Goal: Navigation & Orientation: Find specific page/section

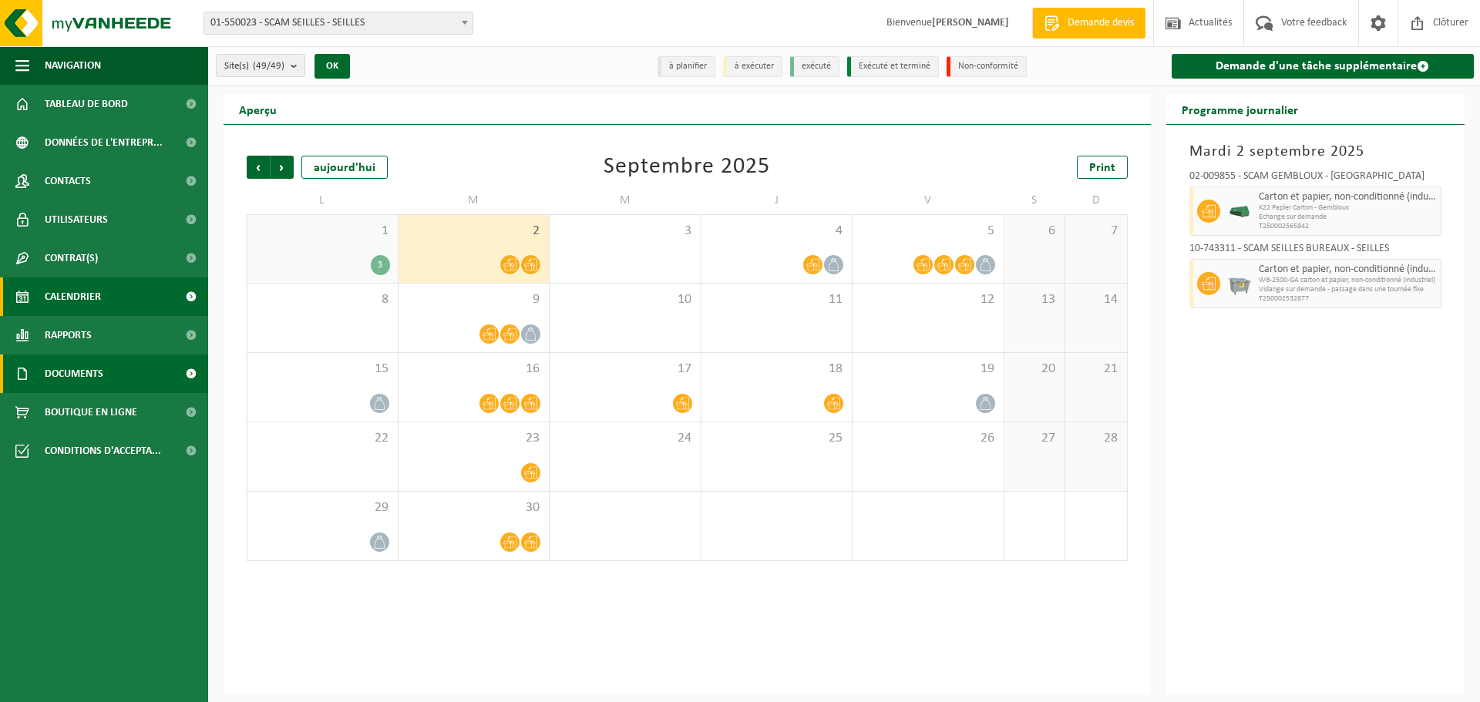
click at [115, 375] on link "Documents" at bounding box center [104, 374] width 208 height 39
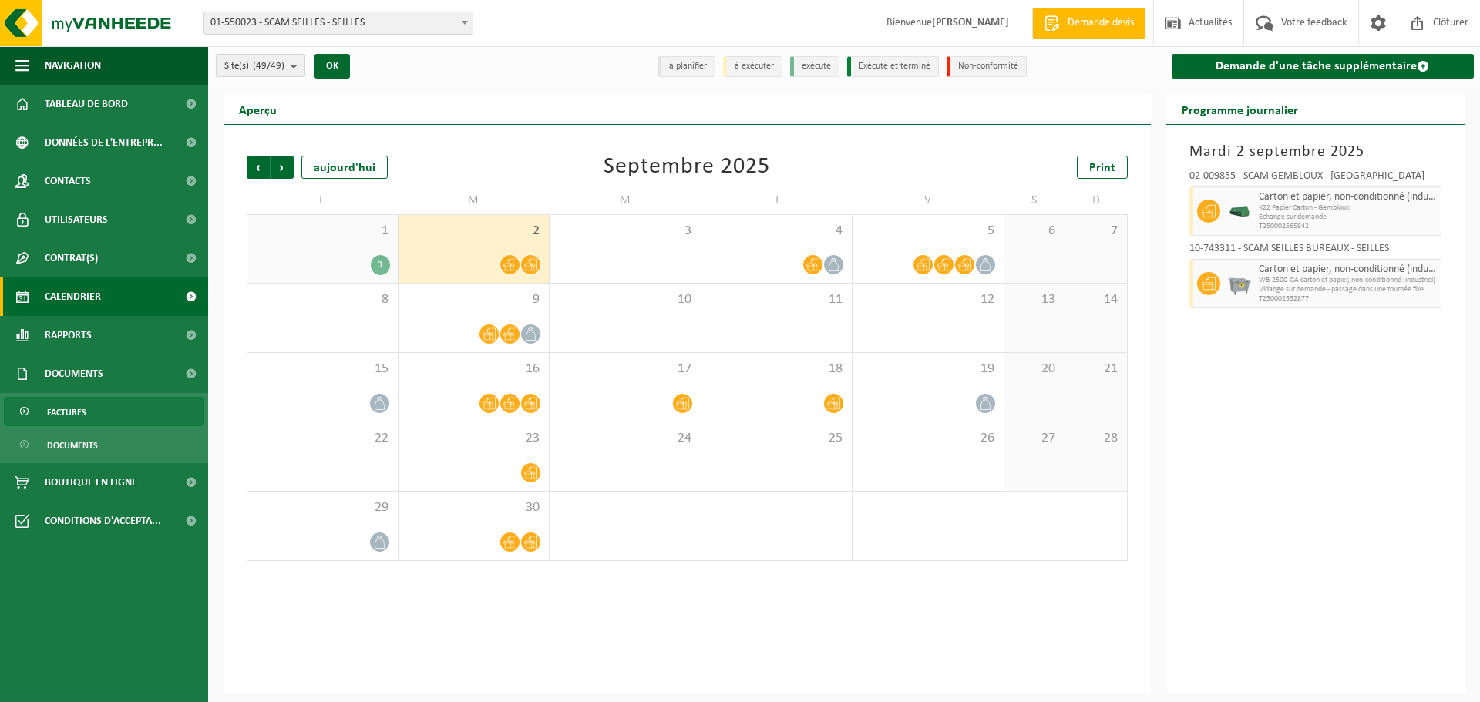
click at [105, 419] on link "Factures" at bounding box center [104, 411] width 200 height 29
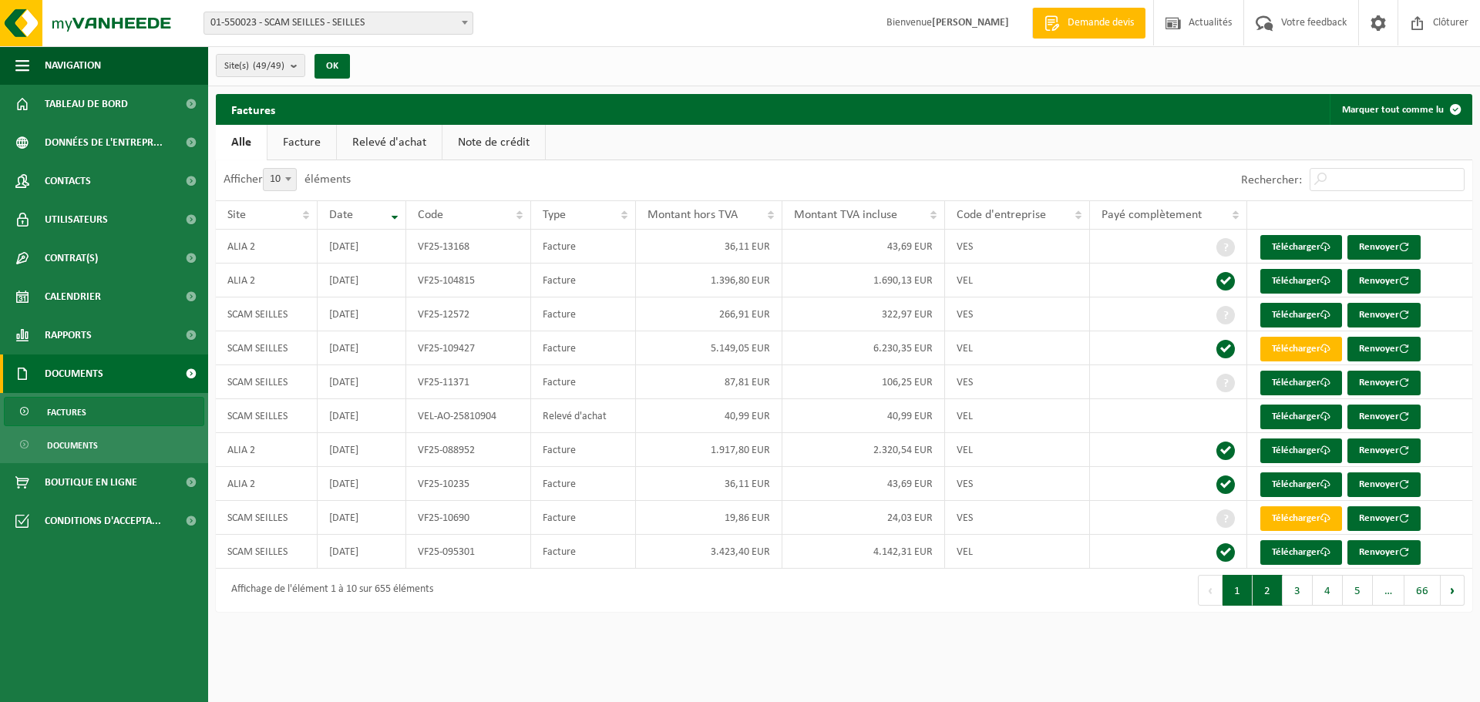
click at [1262, 587] on button "2" at bounding box center [1268, 590] width 30 height 31
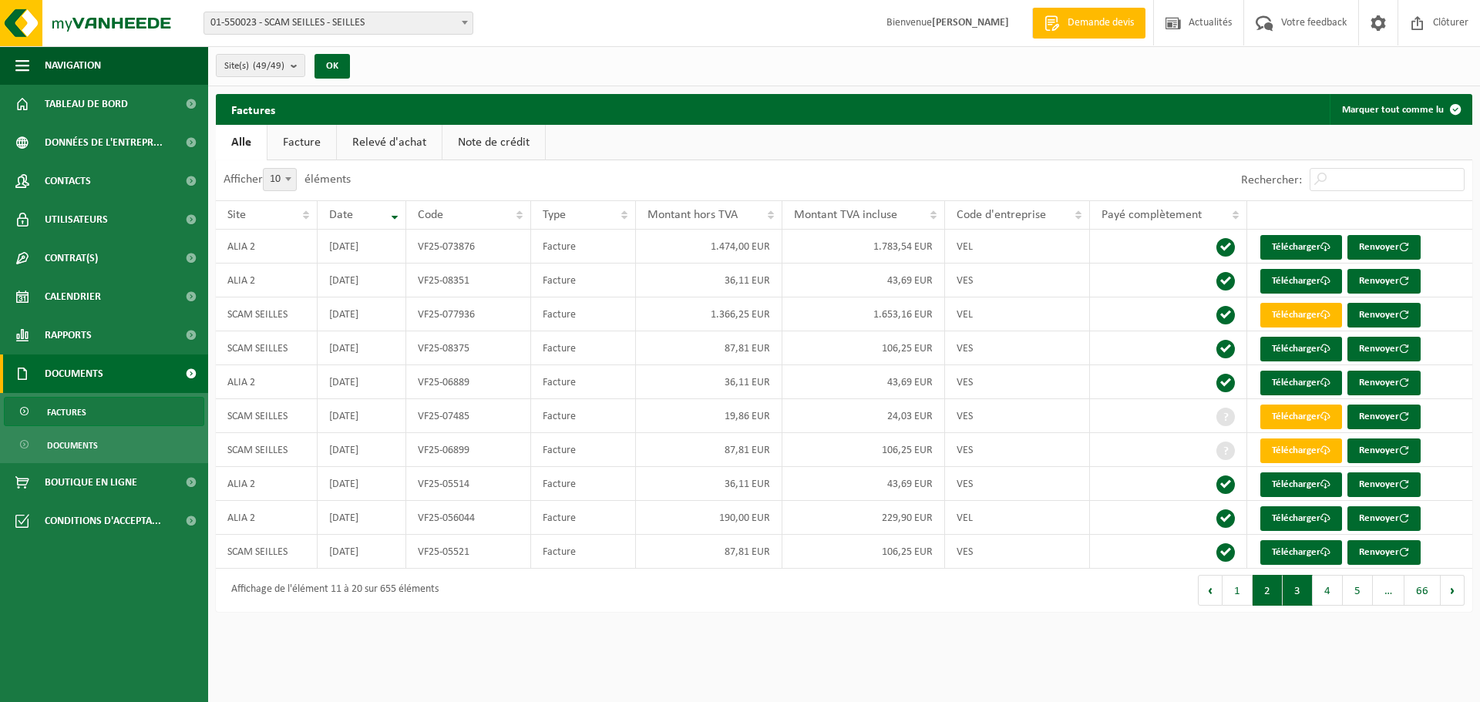
click at [1295, 588] on button "3" at bounding box center [1298, 590] width 30 height 31
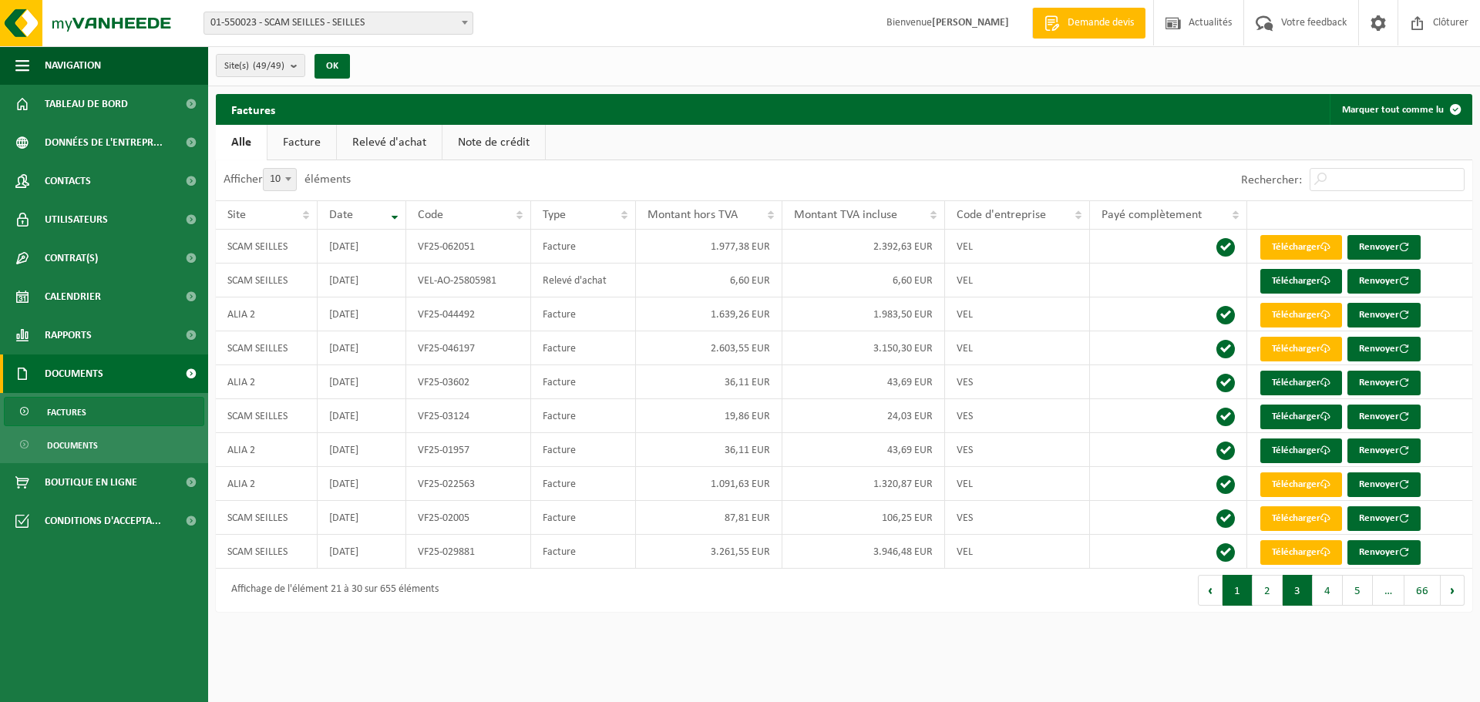
click at [1233, 589] on button "1" at bounding box center [1238, 590] width 30 height 31
